Goal: Check status

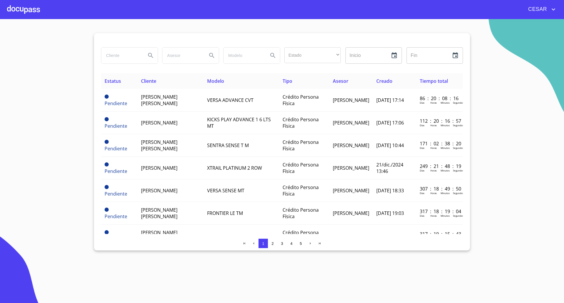
scroll to position [184, 0]
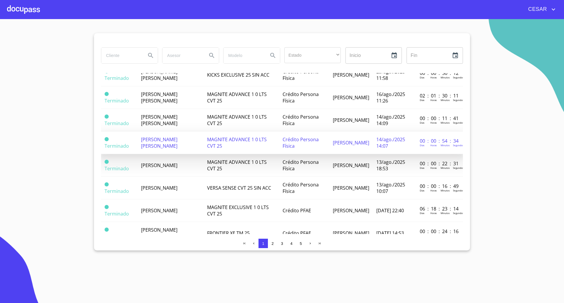
click at [159, 140] on span "[PERSON_NAME] [PERSON_NAME]" at bounding box center [159, 142] width 36 height 13
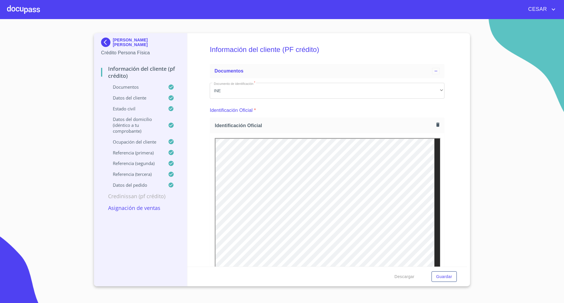
click at [201, 144] on div "Información del cliente (PF crédito) Documentos Documento de identificación   *…" at bounding box center [327, 149] width 280 height 233
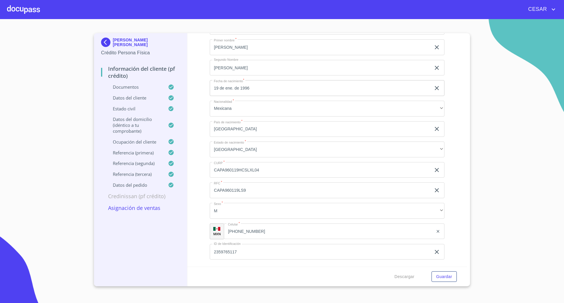
scroll to position [2012, 0]
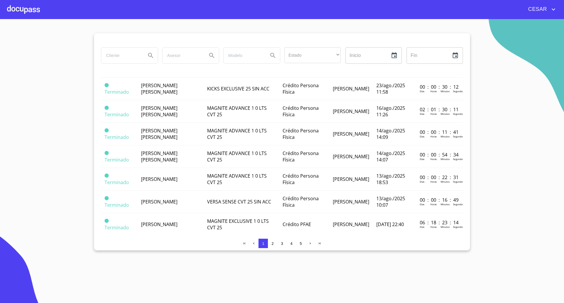
scroll to position [166, 0]
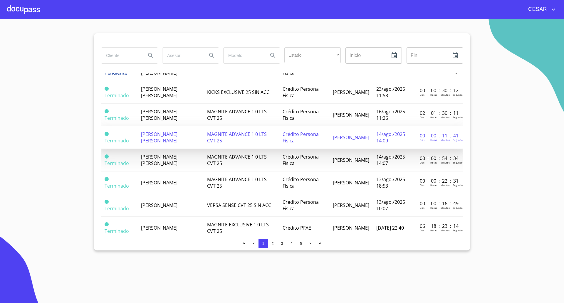
click at [146, 138] on span "[PERSON_NAME] [PERSON_NAME]" at bounding box center [159, 137] width 36 height 13
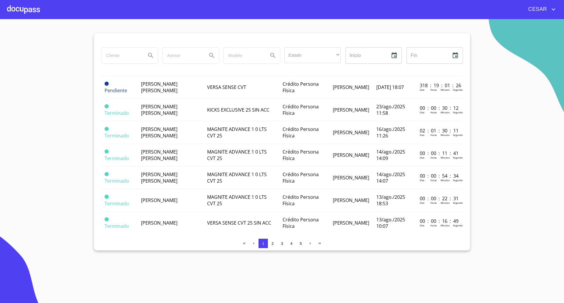
scroll to position [147, 0]
